Goal: Task Accomplishment & Management: Complete application form

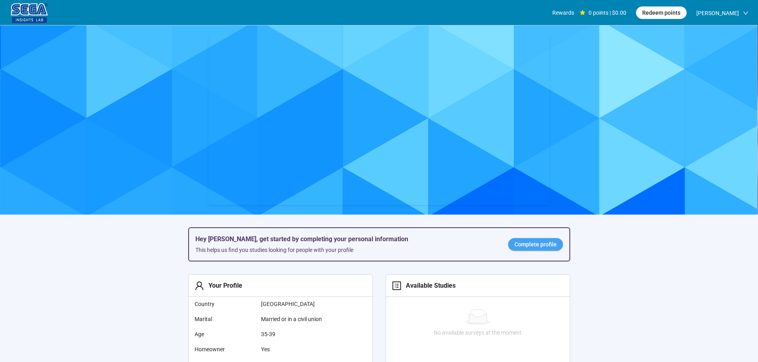
click at [542, 245] on span "Complete profile" at bounding box center [535, 244] width 42 height 9
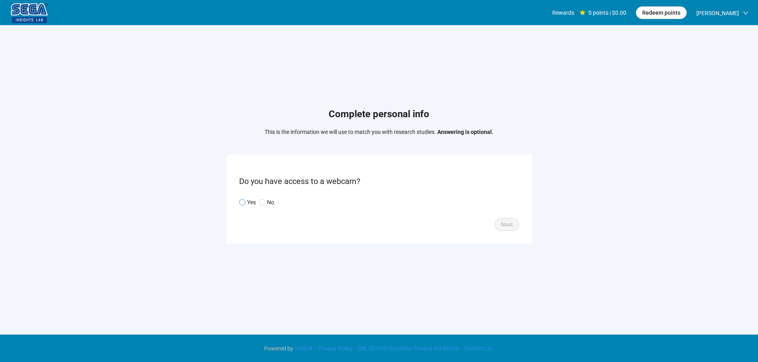
click at [246, 201] on span "Yes" at bounding box center [250, 202] width 10 height 9
click at [505, 223] on span "Next" at bounding box center [507, 224] width 12 height 9
click at [286, 209] on form "What is your living situation? Back Next" at bounding box center [379, 199] width 306 height 89
click at [292, 204] on input "search" at bounding box center [379, 203] width 271 height 12
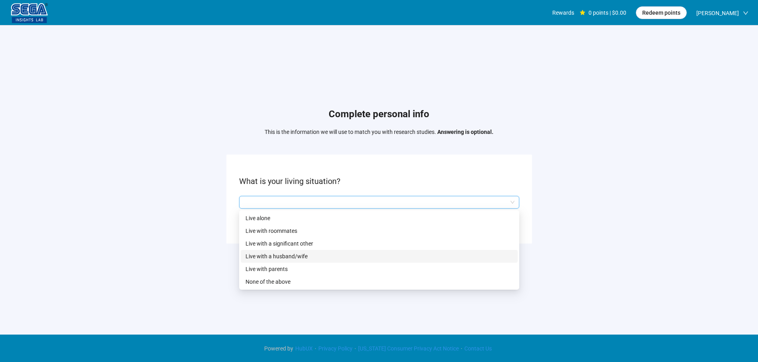
click at [291, 255] on p "Live with a husband/wife" at bounding box center [378, 256] width 267 height 9
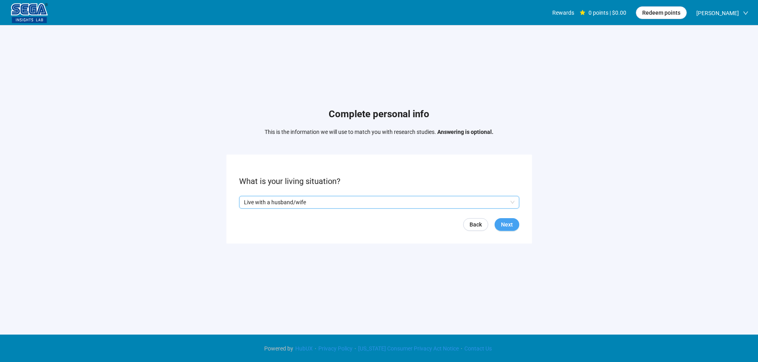
click at [506, 224] on span "Next" at bounding box center [507, 224] width 12 height 9
click at [261, 203] on input "search" at bounding box center [379, 203] width 271 height 12
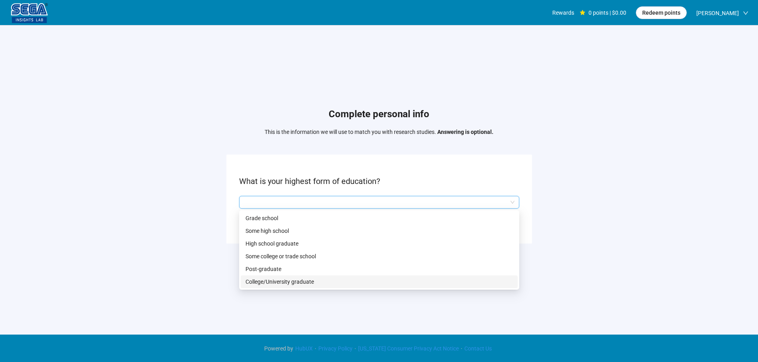
click at [283, 283] on p "College/University graduate" at bounding box center [378, 282] width 267 height 9
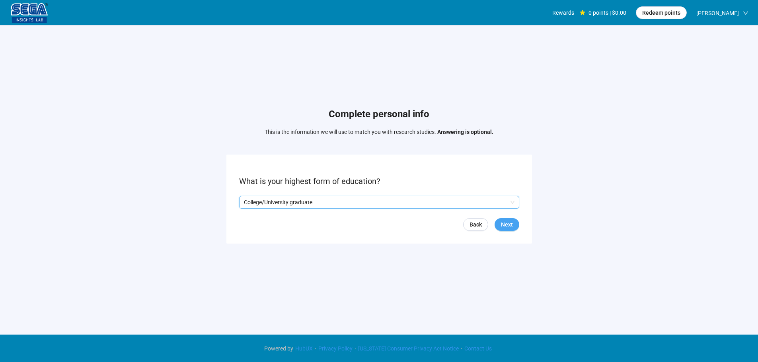
click at [513, 226] on button "Next" at bounding box center [507, 224] width 25 height 13
click at [321, 202] on input "search" at bounding box center [379, 203] width 271 height 12
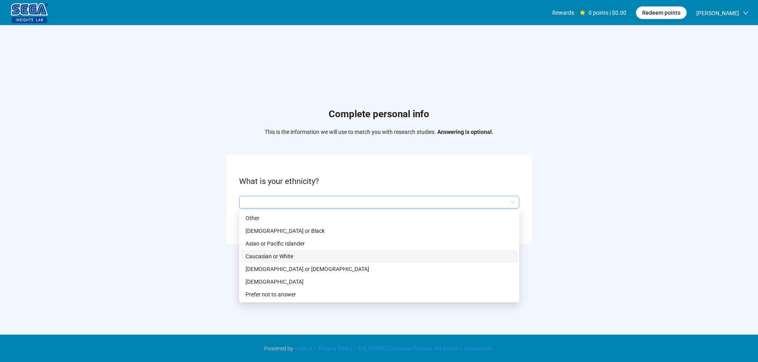
click at [292, 258] on p "Caucasian or White" at bounding box center [378, 256] width 267 height 9
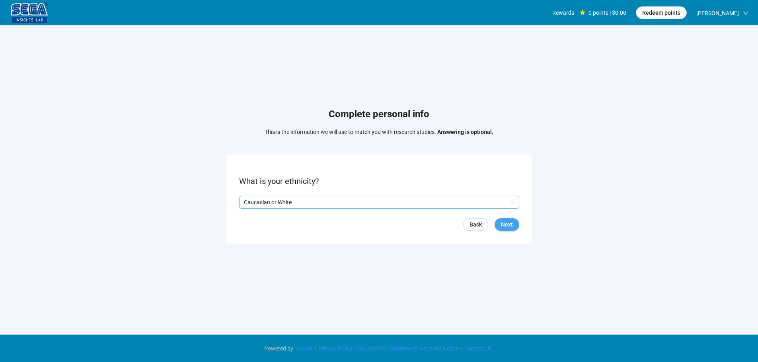
click at [498, 220] on button "Next" at bounding box center [507, 224] width 25 height 13
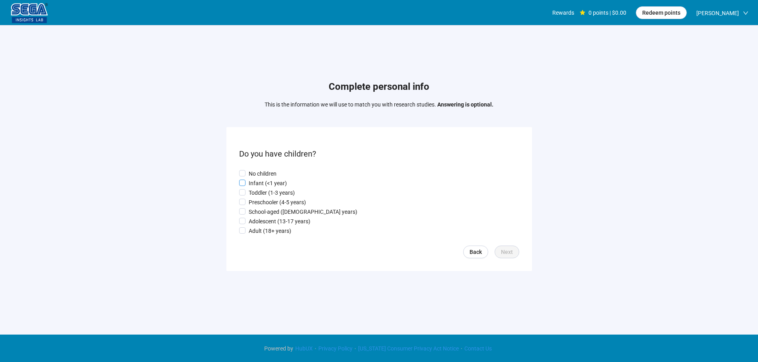
click at [266, 181] on p "Infant (<1 year)" at bounding box center [268, 183] width 38 height 9
click at [512, 255] on span "Next" at bounding box center [507, 252] width 12 height 9
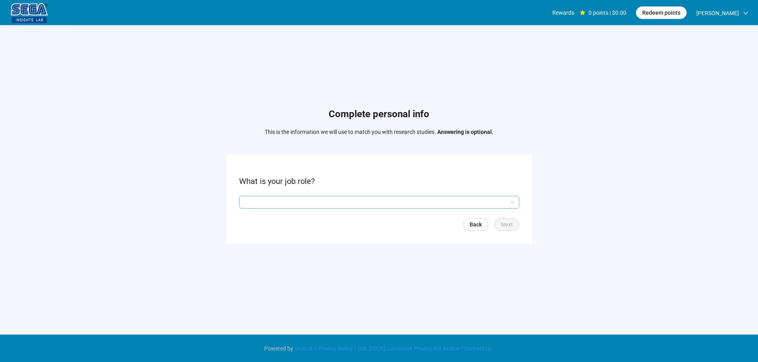
click at [284, 207] on input "search" at bounding box center [379, 203] width 271 height 12
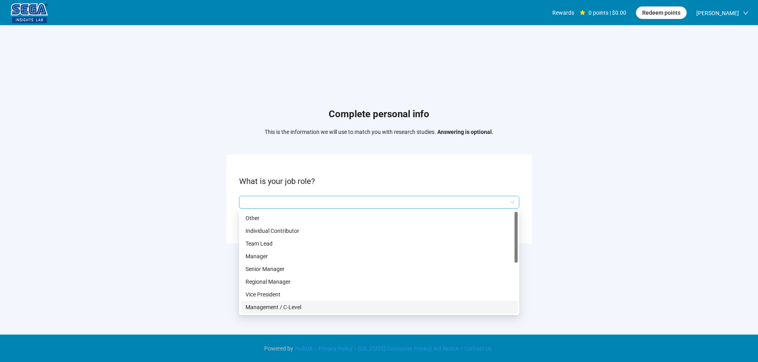
click at [296, 304] on p "Management / C-Level" at bounding box center [378, 307] width 267 height 9
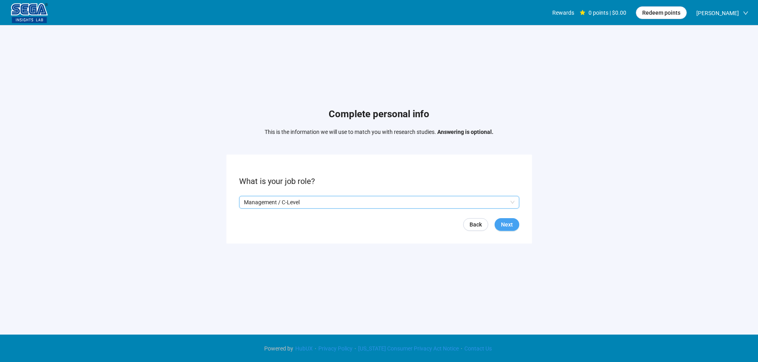
click at [500, 224] on button "Next" at bounding box center [507, 224] width 25 height 13
click at [313, 199] on input "search" at bounding box center [379, 203] width 271 height 12
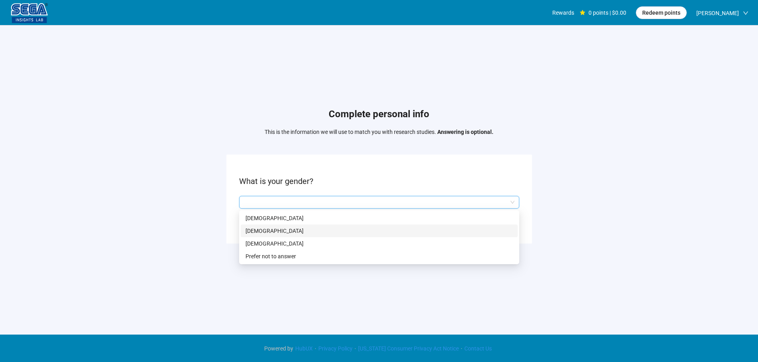
click at [280, 231] on p "[DEMOGRAPHIC_DATA]" at bounding box center [378, 231] width 267 height 9
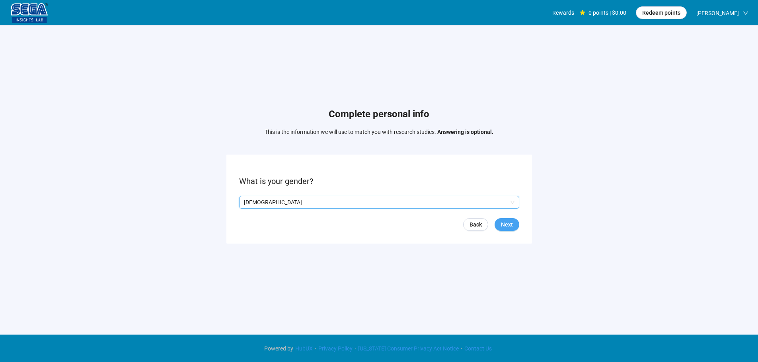
click at [515, 221] on button "Next" at bounding box center [507, 224] width 25 height 13
click at [255, 203] on input at bounding box center [257, 203] width 35 height 12
type input "**"
click at [492, 215] on form "Please enter your age. ** Back Next" at bounding box center [379, 199] width 306 height 89
click at [517, 230] on div "Back Next" at bounding box center [379, 224] width 280 height 13
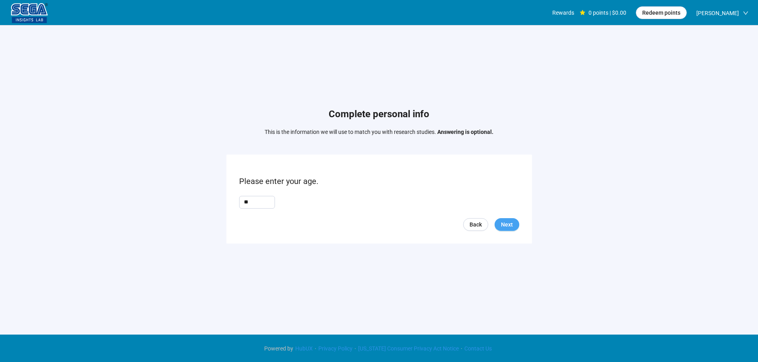
click at [512, 228] on span "Next" at bounding box center [507, 224] width 12 height 9
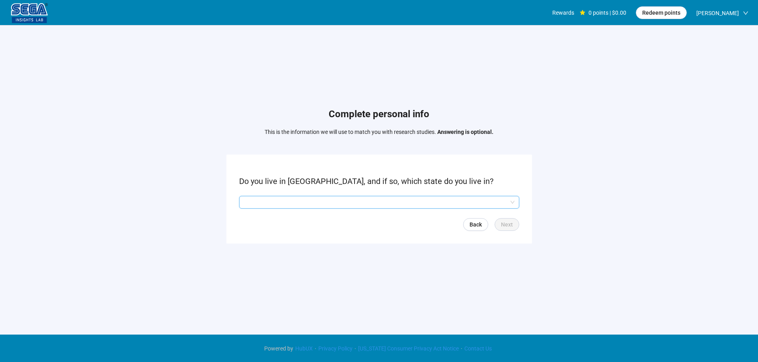
click at [262, 205] on input "search" at bounding box center [379, 203] width 271 height 12
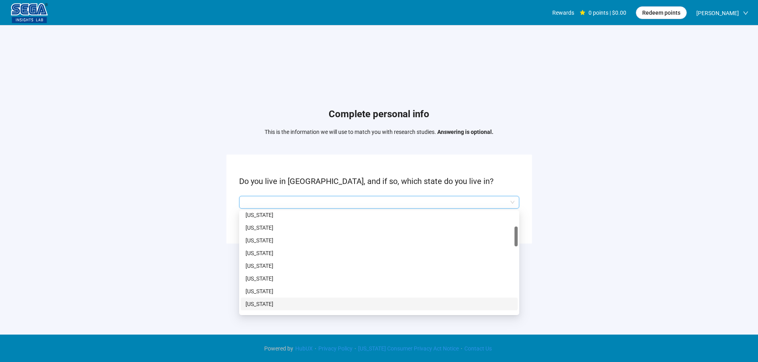
scroll to position [159, 0]
click at [263, 238] on p "[US_STATE]" at bounding box center [378, 237] width 267 height 9
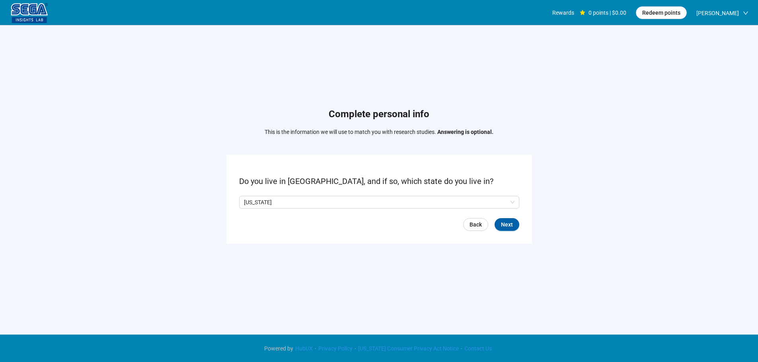
click at [531, 217] on form "Do you live in [GEOGRAPHIC_DATA], and if so, which state do you live in? [US_ST…" at bounding box center [379, 199] width 306 height 89
click at [509, 223] on span "Next" at bounding box center [507, 224] width 12 height 9
click at [267, 199] on p "No" at bounding box center [270, 202] width 7 height 9
click at [492, 222] on div "Back Next" at bounding box center [379, 224] width 280 height 13
click at [500, 221] on button "Next" at bounding box center [507, 224] width 25 height 13
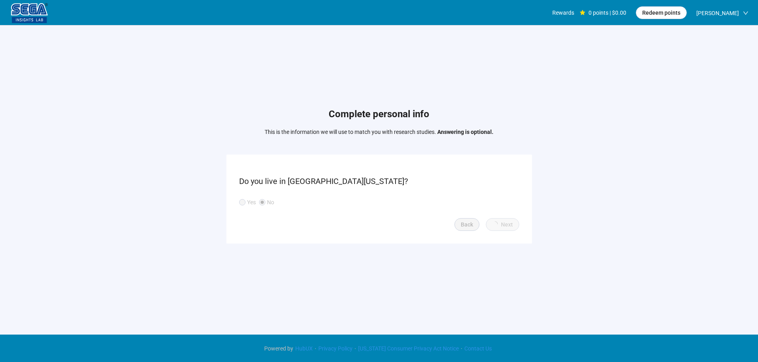
scroll to position [0, 0]
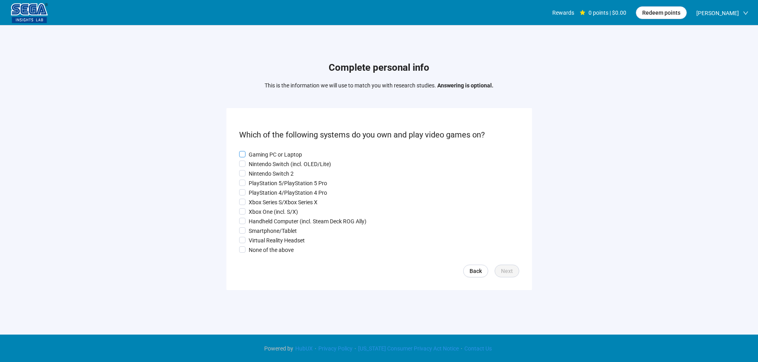
click at [264, 150] on p "Gaming PC or Laptop" at bounding box center [275, 154] width 53 height 9
drag, startPoint x: 262, startPoint y: 164, endPoint x: 259, endPoint y: 178, distance: 14.5
click at [262, 166] on p "Nintendo Switch (incl. OLED/Lite)" at bounding box center [290, 164] width 82 height 9
drag, startPoint x: 260, startPoint y: 190, endPoint x: 257, endPoint y: 209, distance: 19.0
click at [260, 191] on p "PlayStation 4/PlayStation 4 Pro" at bounding box center [288, 193] width 78 height 9
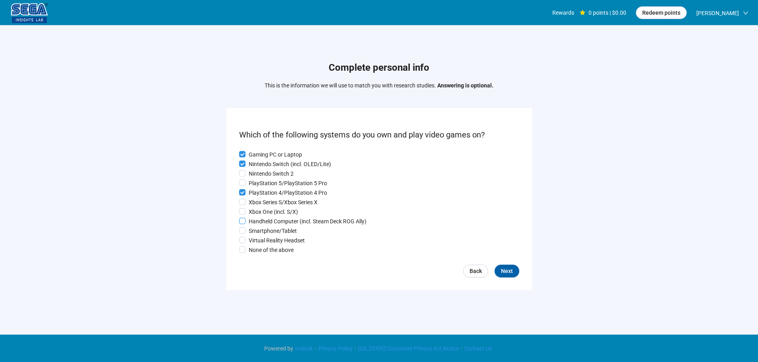
drag, startPoint x: 257, startPoint y: 209, endPoint x: 257, endPoint y: 224, distance: 15.1
click at [257, 210] on p "Xbox One (incl. S/X)" at bounding box center [273, 212] width 49 height 9
drag, startPoint x: 257, startPoint y: 224, endPoint x: 258, endPoint y: 237, distance: 12.8
click at [257, 227] on div "Gaming PC or Laptop Nintendo Switch (incl. OLED/Lite) Nintendo Switch 2 PlaySta…" at bounding box center [379, 202] width 280 height 104
click at [262, 222] on p "Handheld Computer (incl. Steam Deck ROG Ally)" at bounding box center [308, 221] width 118 height 9
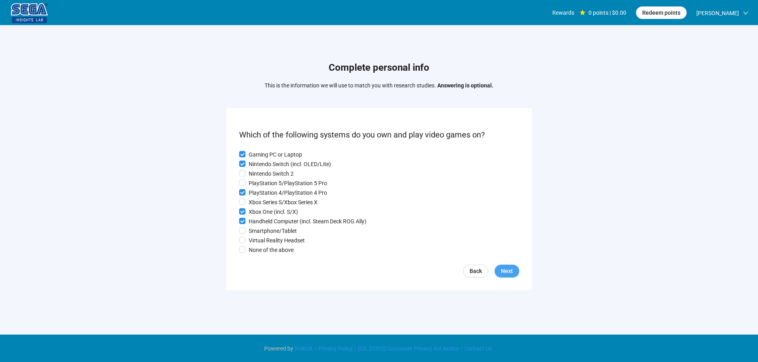
click at [509, 269] on span "Next" at bounding box center [507, 271] width 12 height 9
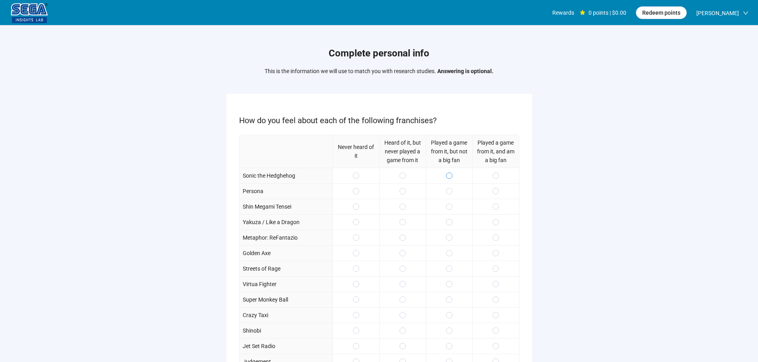
click at [451, 175] on div at bounding box center [449, 176] width 47 height 16
click at [493, 174] on span at bounding box center [496, 176] width 6 height 6
click at [496, 227] on label at bounding box center [496, 222] width 6 height 9
click at [496, 242] on label at bounding box center [496, 238] width 6 height 9
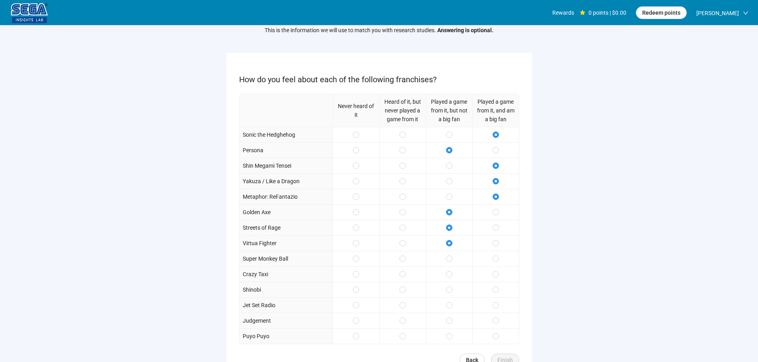
scroll to position [80, 0]
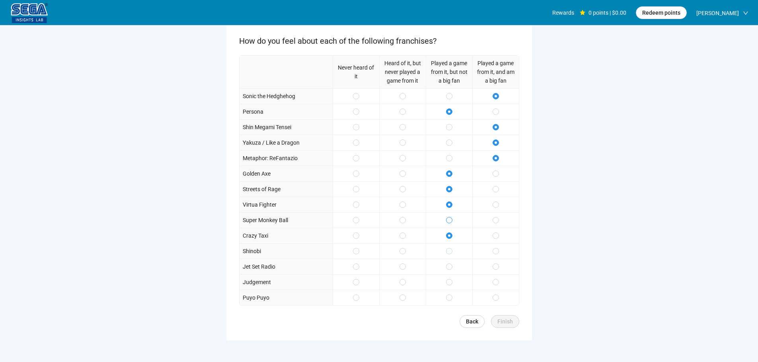
click at [447, 217] on label at bounding box center [449, 220] width 6 height 9
drag, startPoint x: 493, startPoint y: 265, endPoint x: 498, endPoint y: 280, distance: 15.9
click at [494, 269] on span at bounding box center [496, 267] width 6 height 6
click at [498, 288] on div at bounding box center [495, 283] width 47 height 16
click at [453, 297] on div at bounding box center [449, 298] width 47 height 16
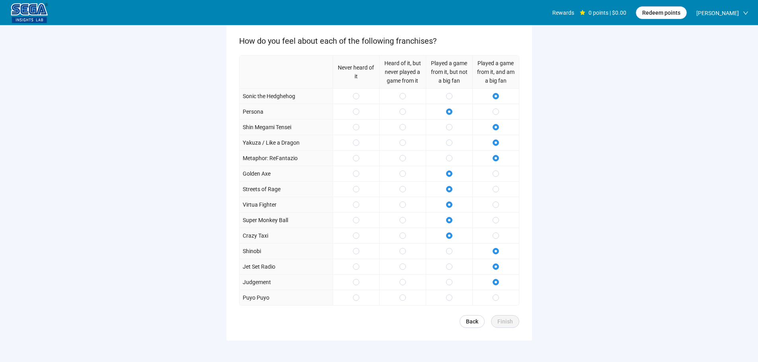
click at [497, 304] on div at bounding box center [495, 298] width 47 height 16
click at [503, 323] on span "Finish" at bounding box center [505, 321] width 16 height 9
